Goal: Task Accomplishment & Management: Manage account settings

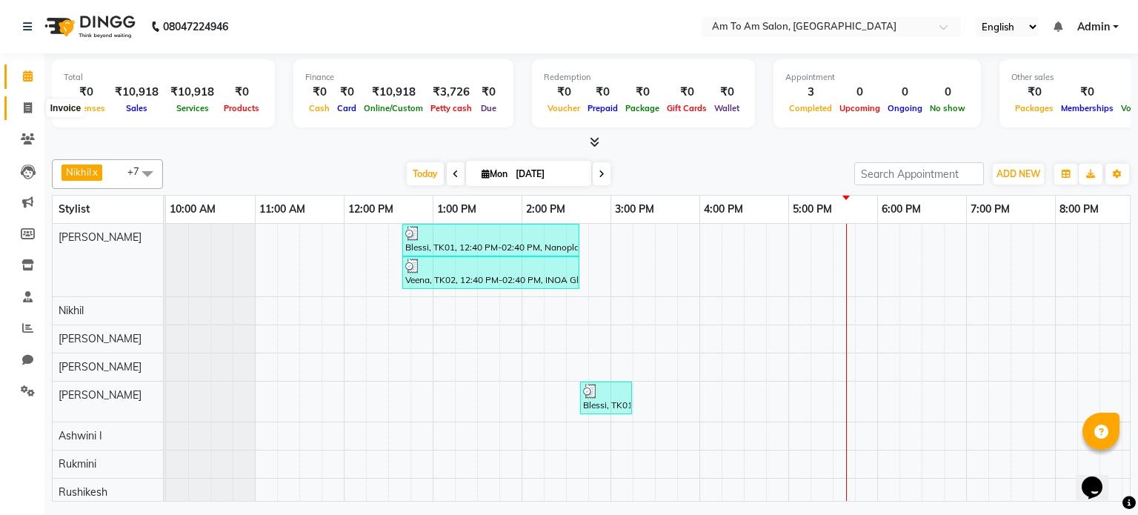
click at [30, 107] on icon at bounding box center [28, 107] width 8 height 11
select select "service"
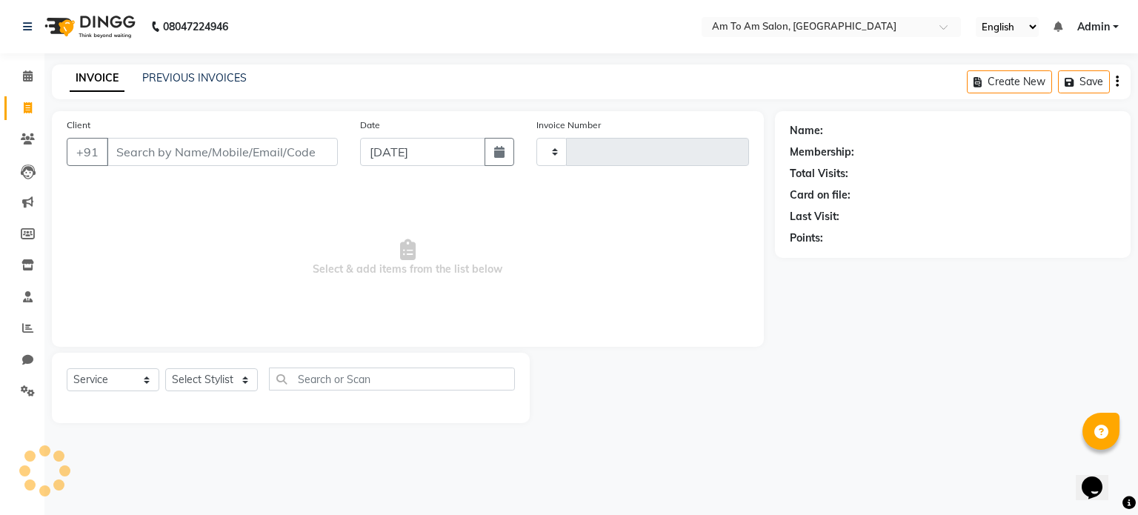
type input "0825"
select select "6661"
select select "51659"
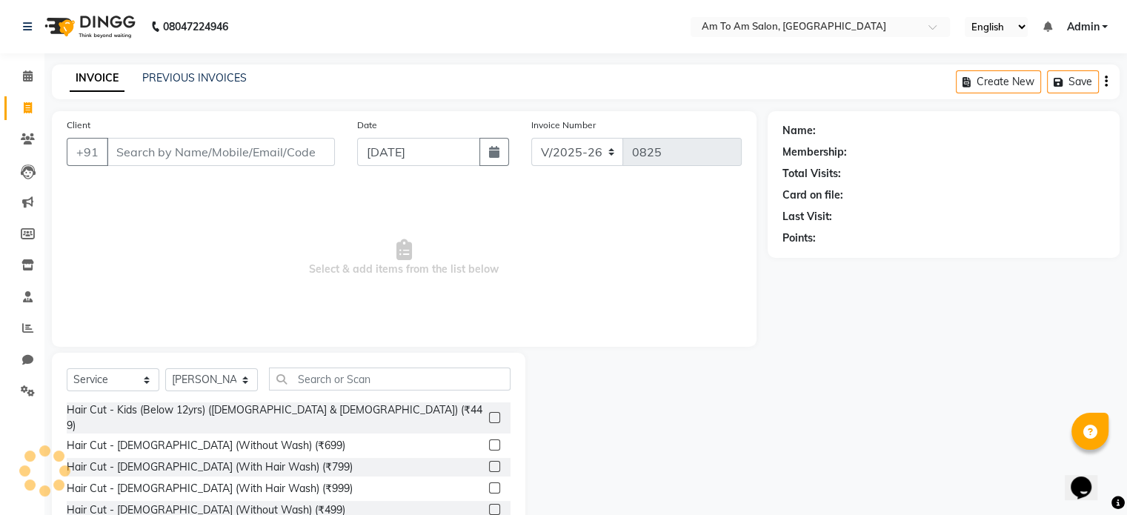
click at [134, 153] on input "Client" at bounding box center [221, 152] width 228 height 28
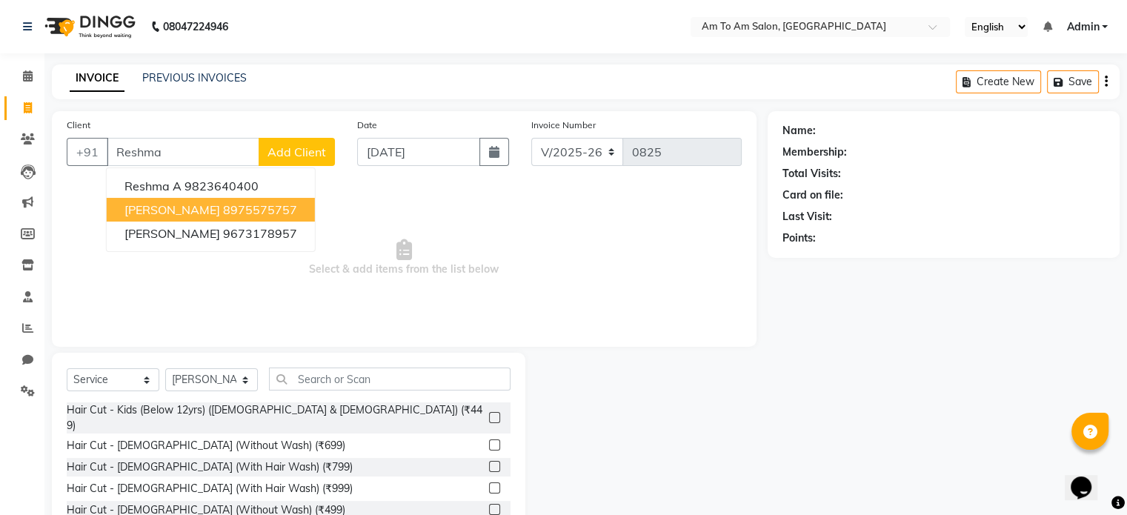
click at [190, 219] on button "[PERSON_NAME] 8975575757" at bounding box center [211, 210] width 208 height 24
type input "8975575757"
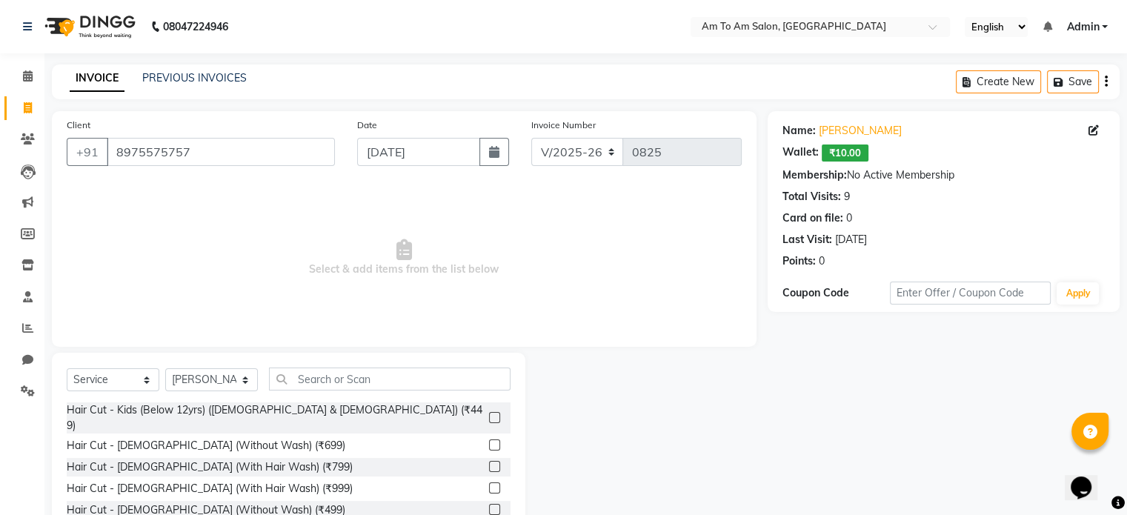
click at [660, 272] on span "Select & add items from the list below" at bounding box center [404, 258] width 675 height 148
click at [25, 79] on icon at bounding box center [28, 75] width 10 height 11
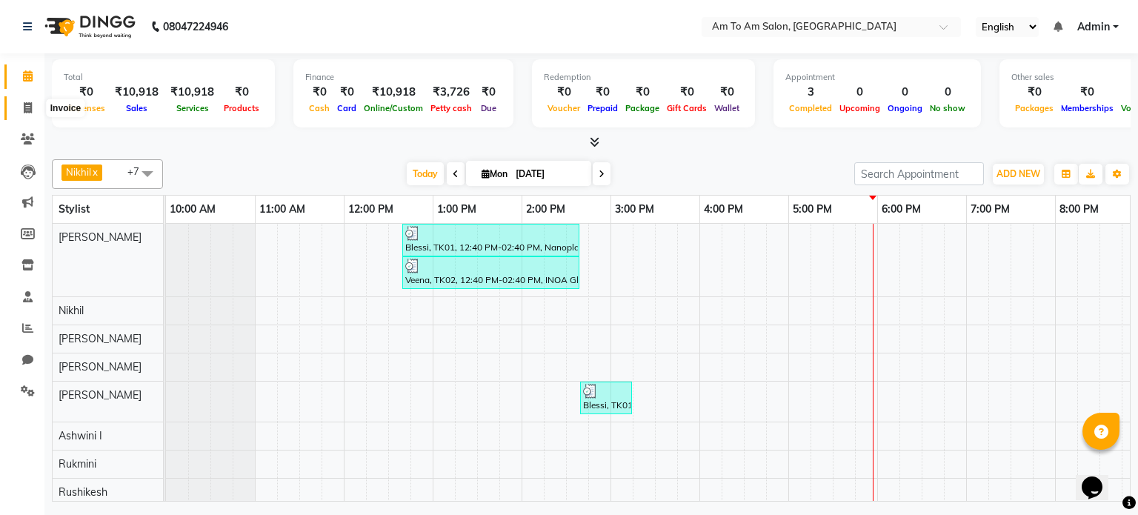
click at [24, 104] on icon at bounding box center [28, 107] width 8 height 11
select select "6661"
select select "service"
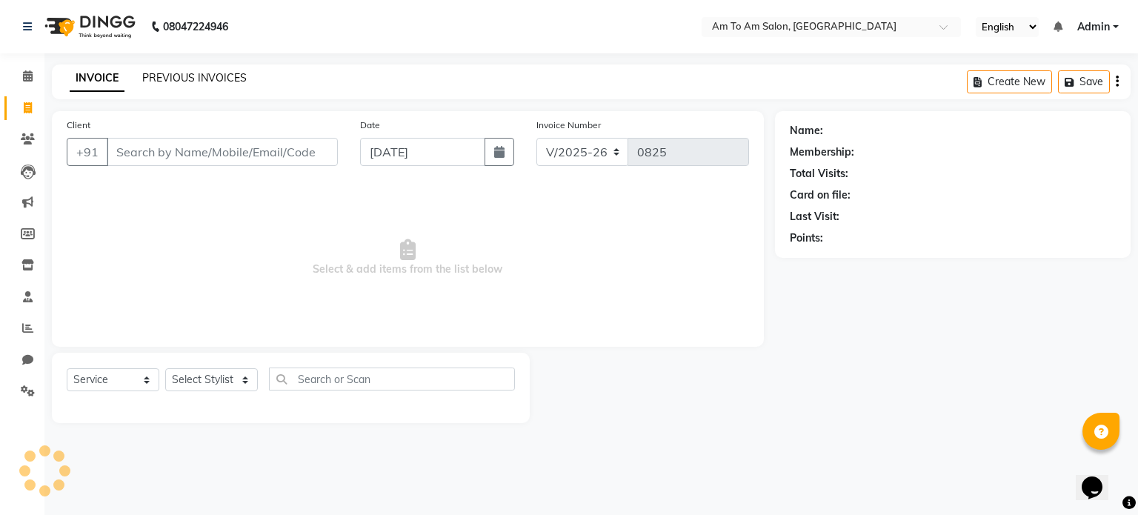
click at [169, 73] on link "PREVIOUS INVOICES" at bounding box center [194, 77] width 104 height 13
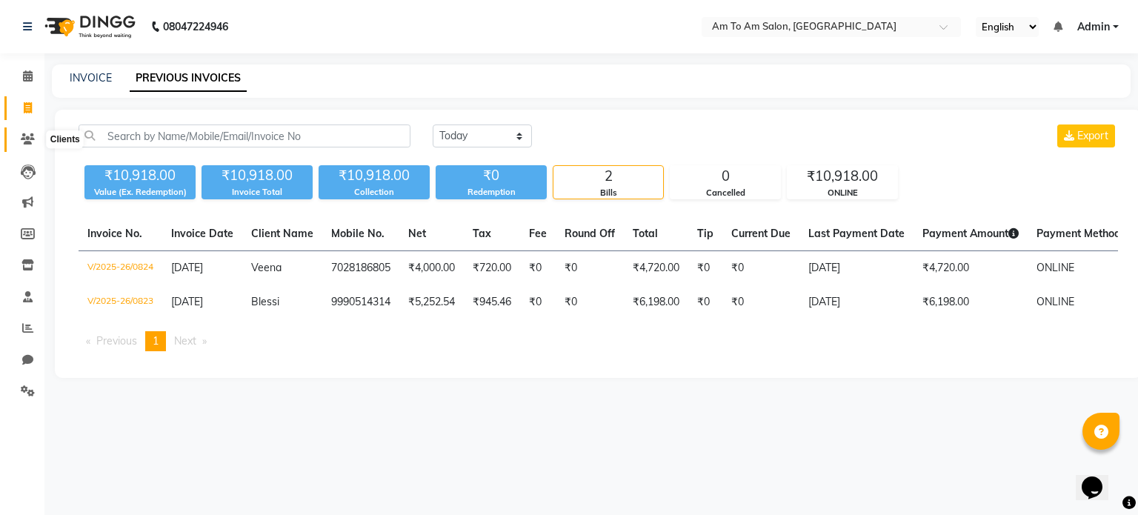
click at [21, 136] on icon at bounding box center [28, 138] width 14 height 11
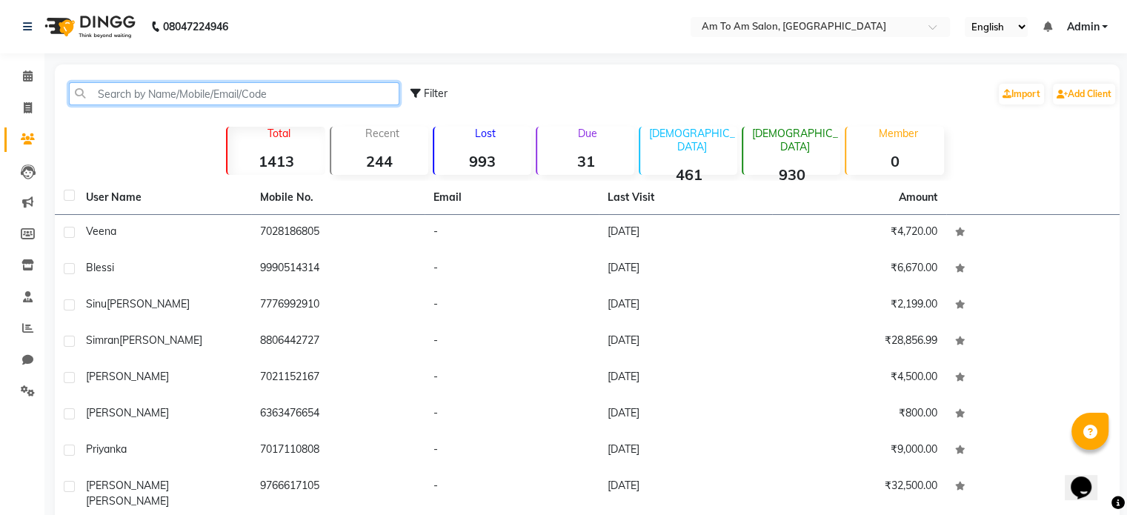
click at [126, 90] on input "text" at bounding box center [234, 93] width 331 height 23
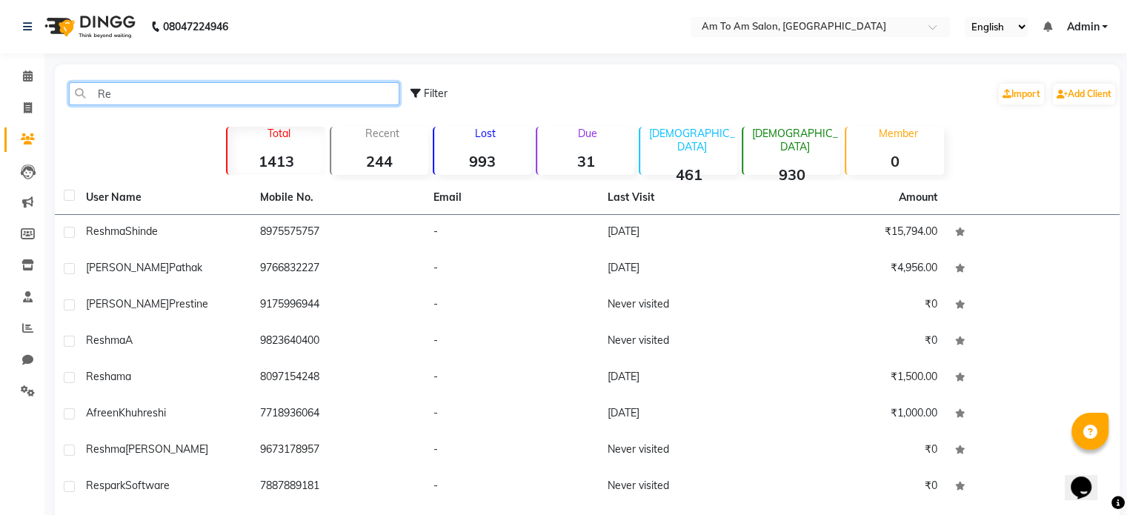
type input "R"
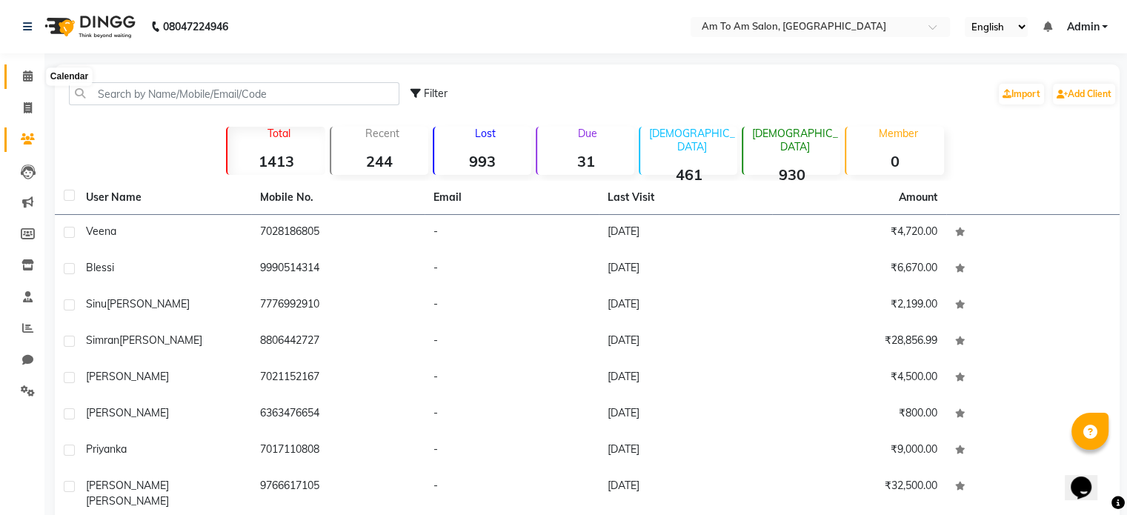
click at [24, 75] on icon at bounding box center [28, 75] width 10 height 11
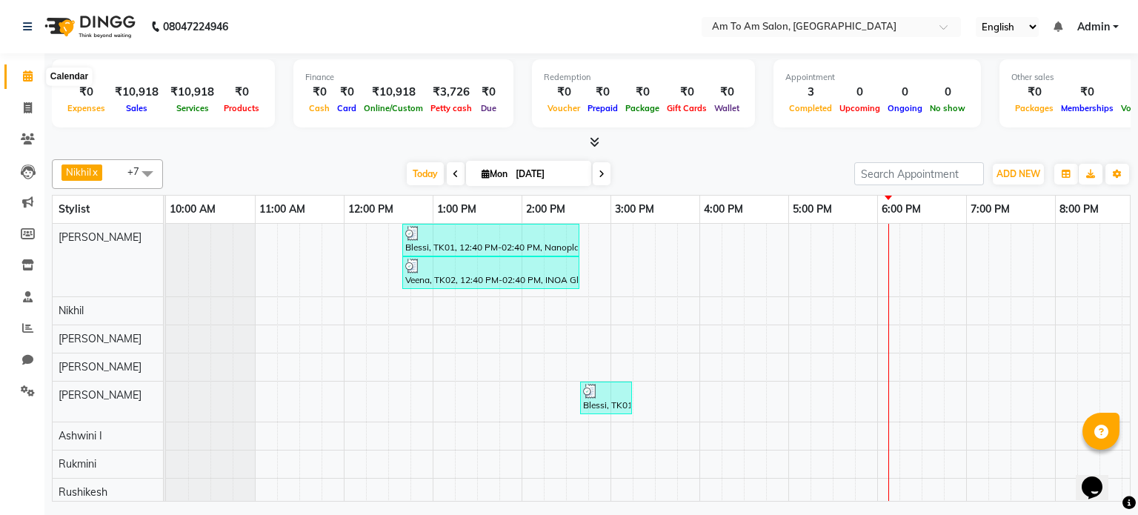
click at [21, 75] on span at bounding box center [28, 76] width 26 height 17
click at [30, 79] on icon at bounding box center [28, 75] width 10 height 11
click at [30, 77] on icon at bounding box center [28, 75] width 10 height 11
